Goal: Task Accomplishment & Management: Complete application form

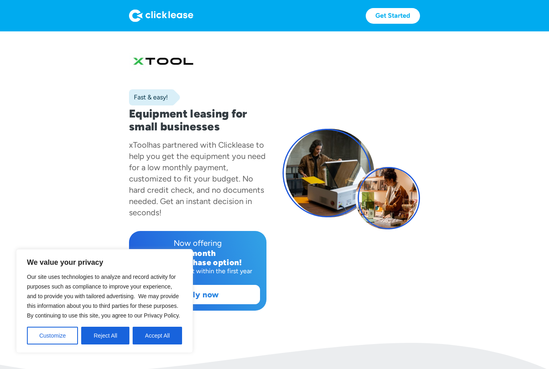
click at [152, 338] on button "Accept All" at bounding box center [157, 335] width 49 height 18
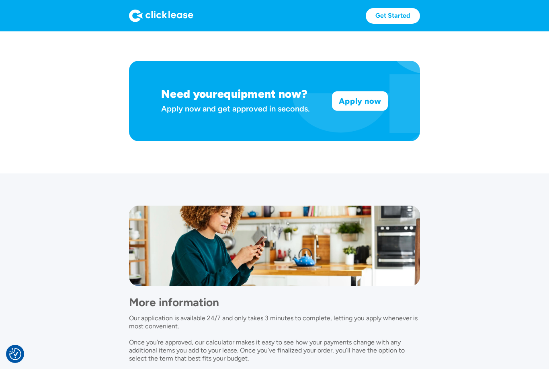
scroll to position [551, 0]
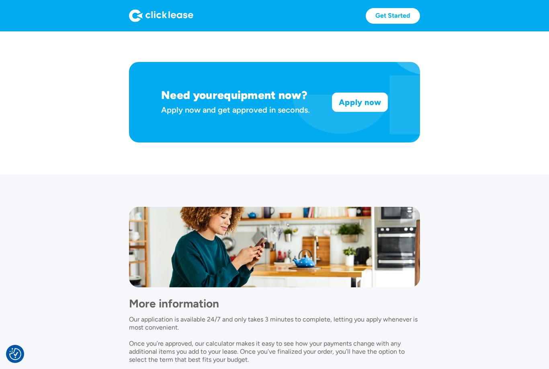
click at [369, 106] on link "Apply now" at bounding box center [359, 102] width 55 height 18
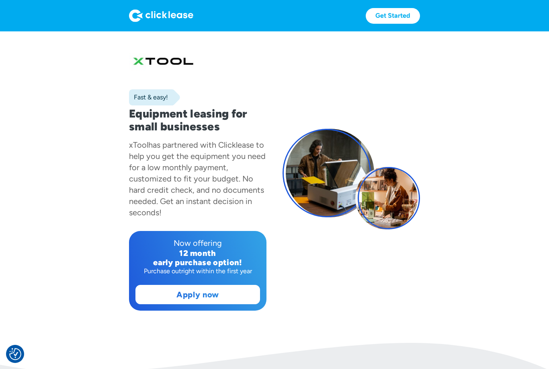
click at [387, 23] on link "Get Started" at bounding box center [393, 16] width 54 height 16
